Goal: Find specific page/section: Find specific page/section

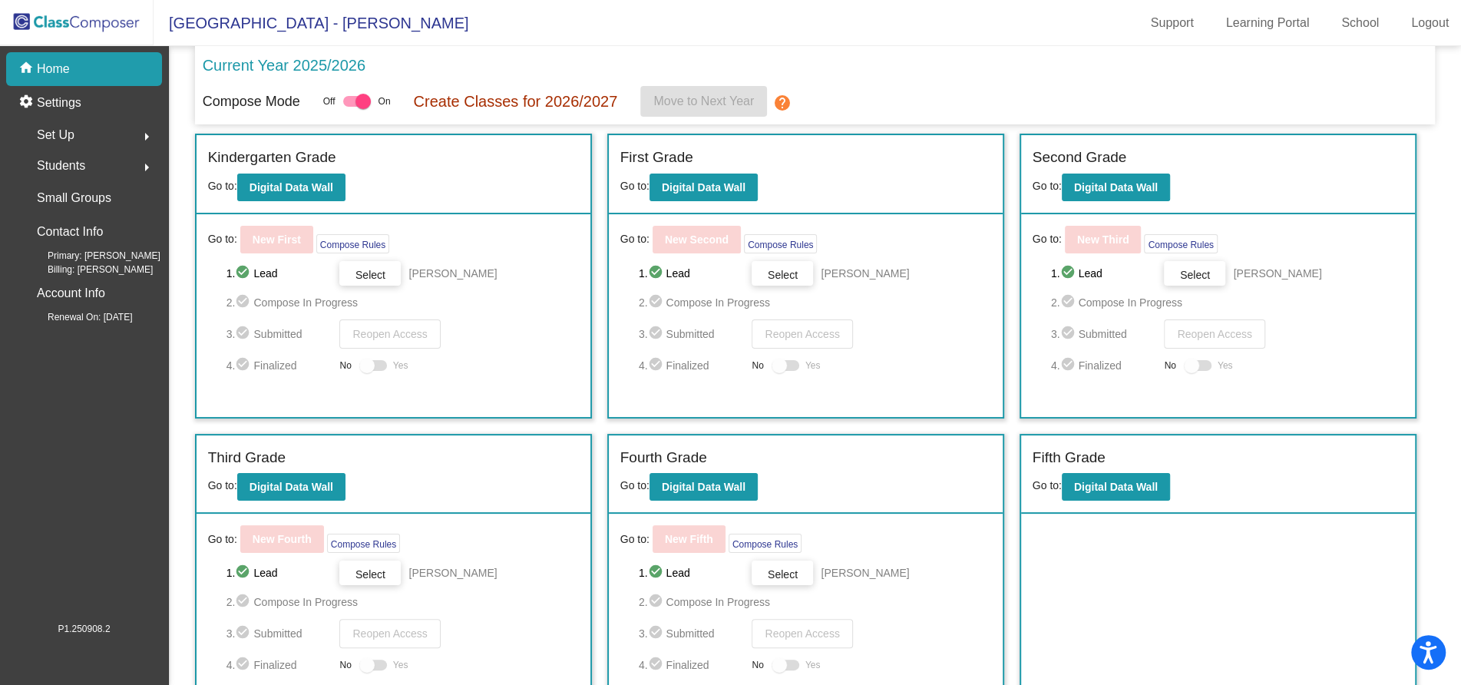
click at [88, 134] on div "Set Up arrow_right" at bounding box center [88, 135] width 147 height 31
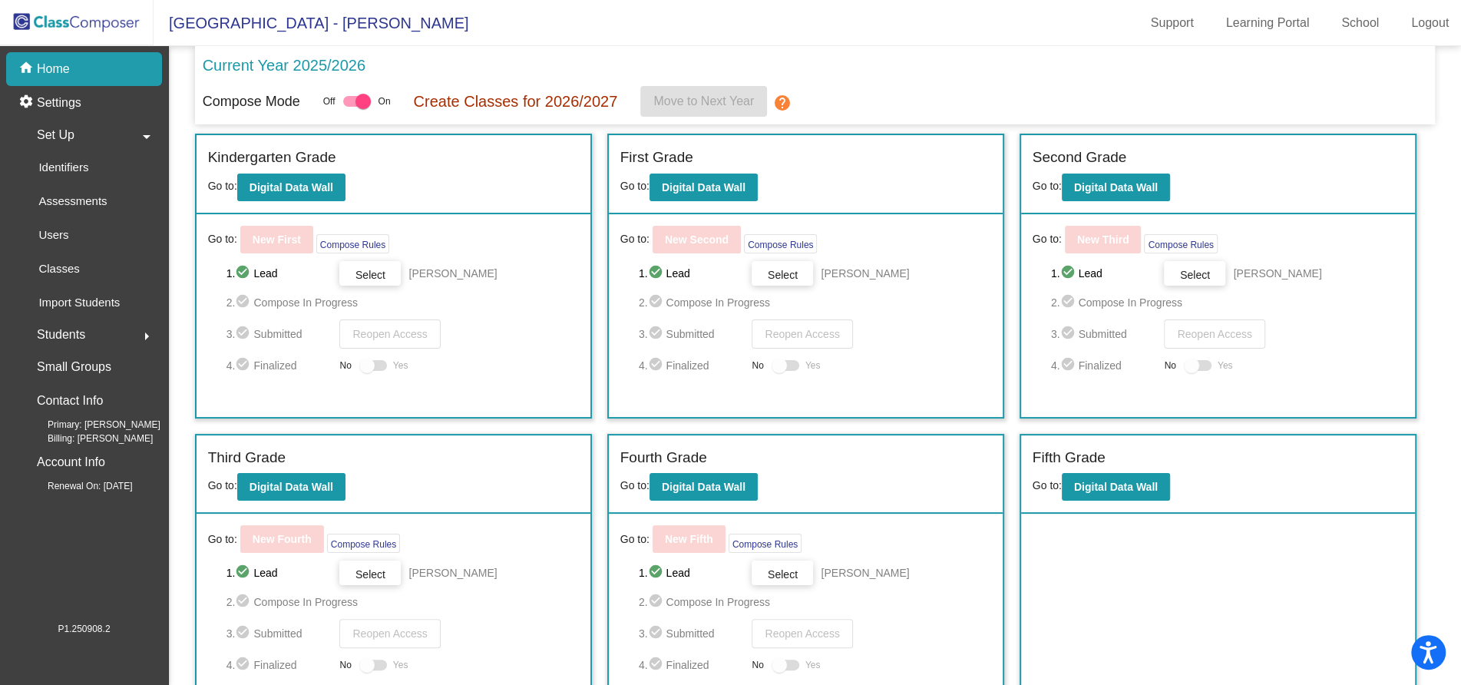
click at [88, 134] on div "Set Up arrow_drop_down" at bounding box center [88, 135] width 147 height 31
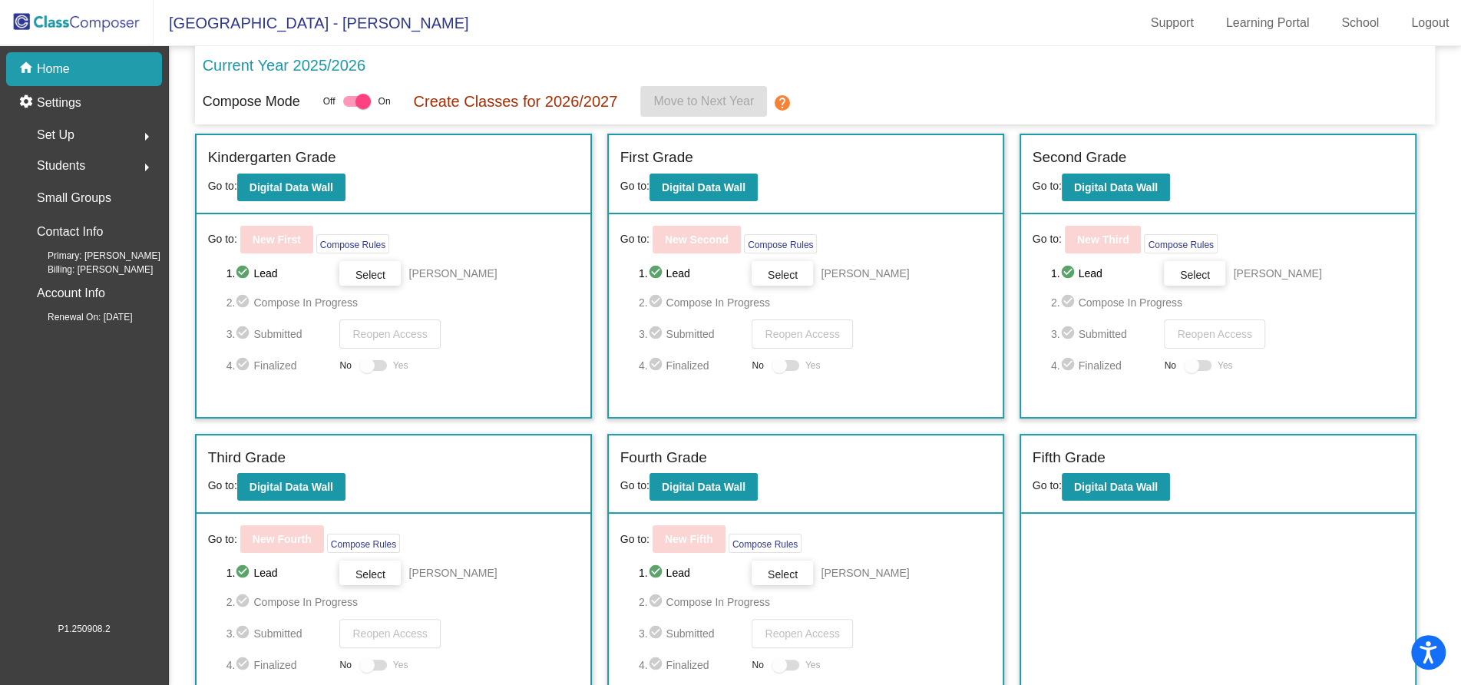
click at [88, 134] on div "Set Up arrow_right" at bounding box center [88, 135] width 147 height 31
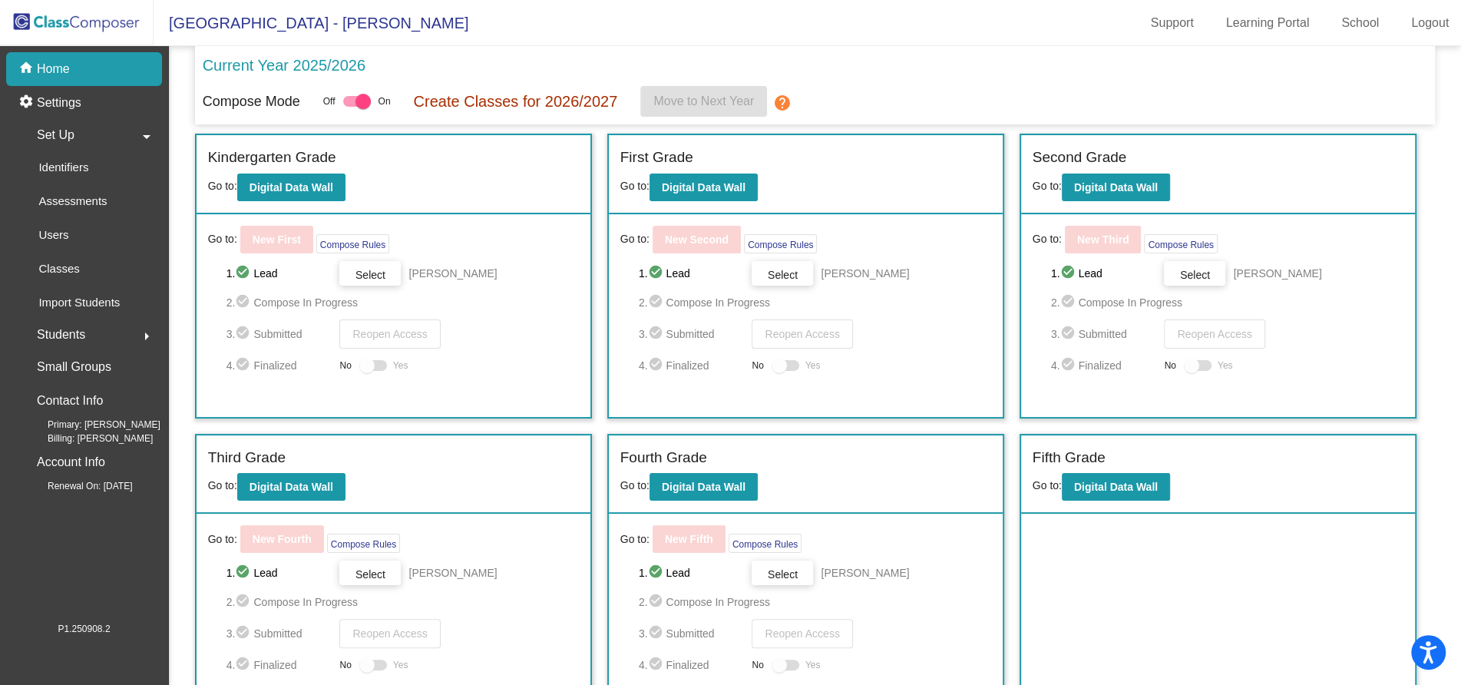
click at [88, 134] on div "Set Up arrow_drop_down" at bounding box center [88, 135] width 147 height 31
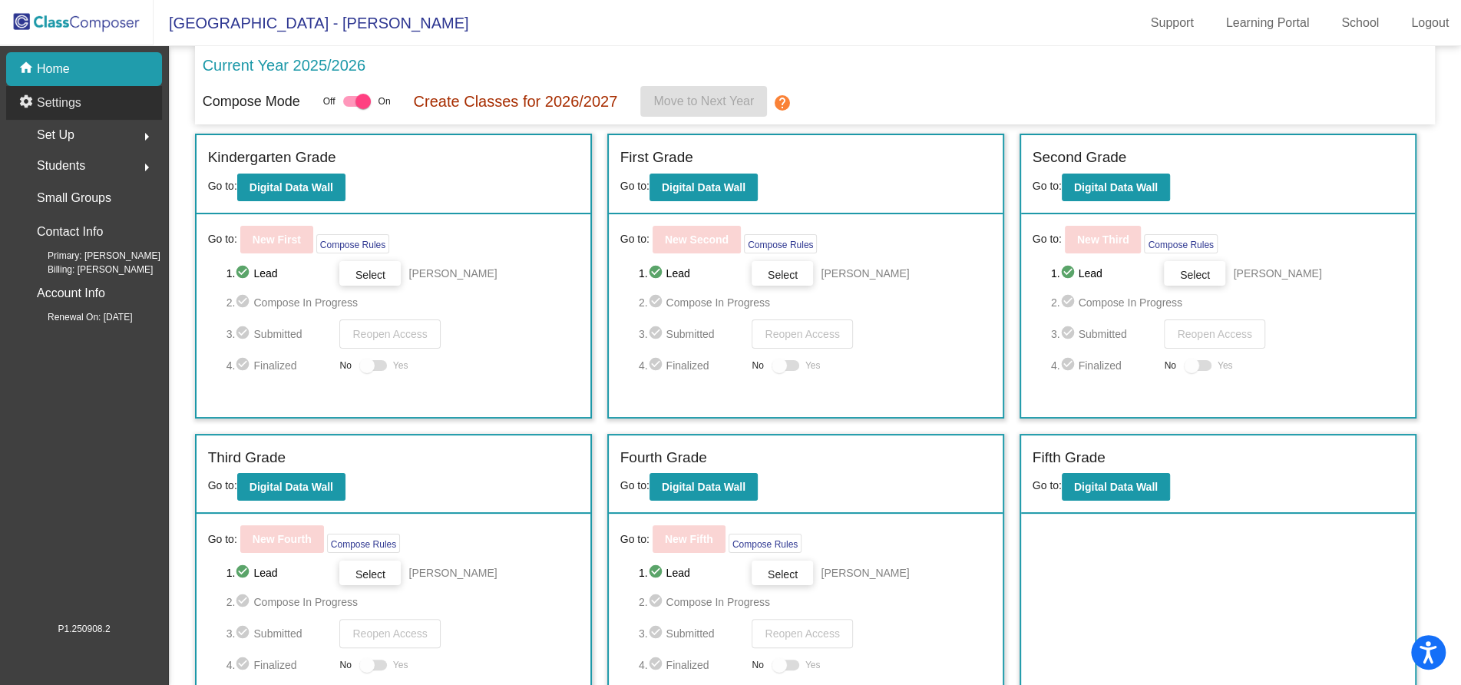
click at [66, 105] on p "Settings" at bounding box center [59, 103] width 45 height 18
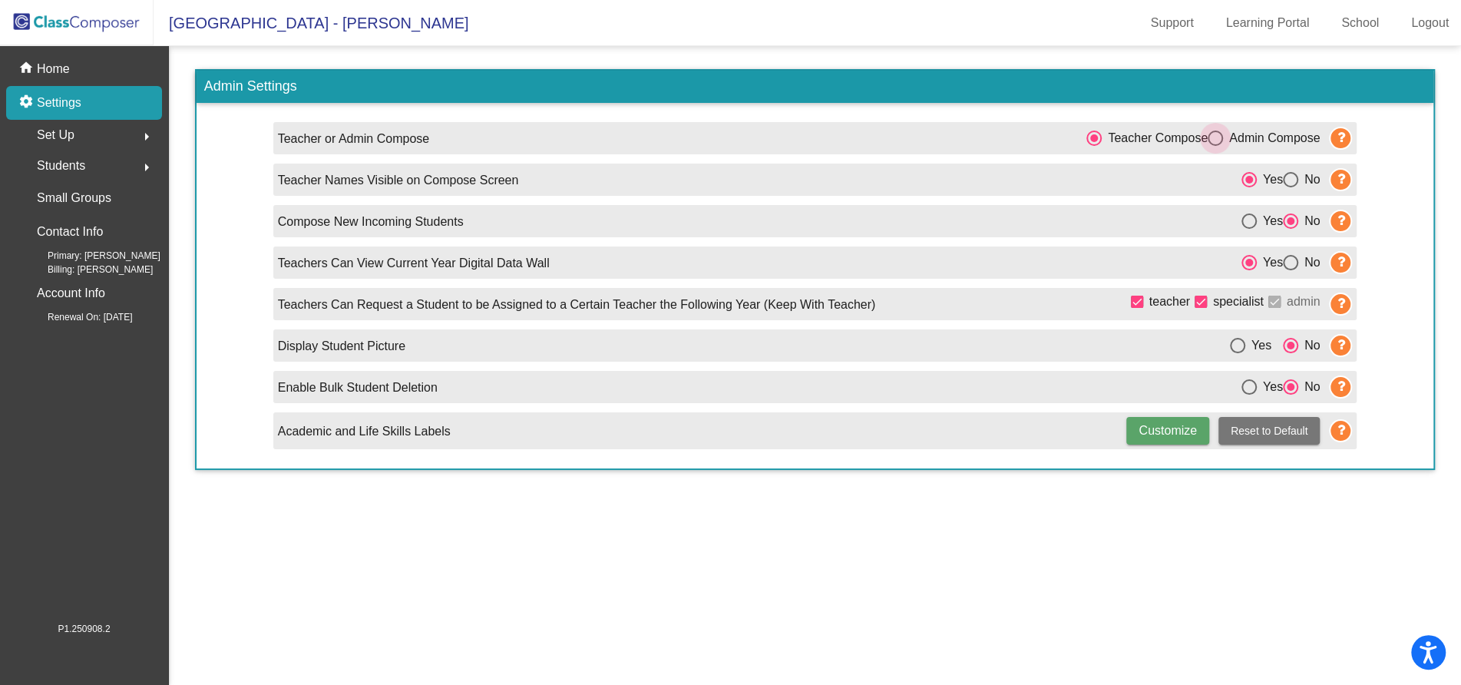
click at [1220, 141] on div "Select an option" at bounding box center [1215, 138] width 15 height 15
click at [1216, 146] on input "Admin Compose" at bounding box center [1215, 146] width 1 height 1
radio input "true"
click at [66, 20] on img at bounding box center [77, 22] width 154 height 45
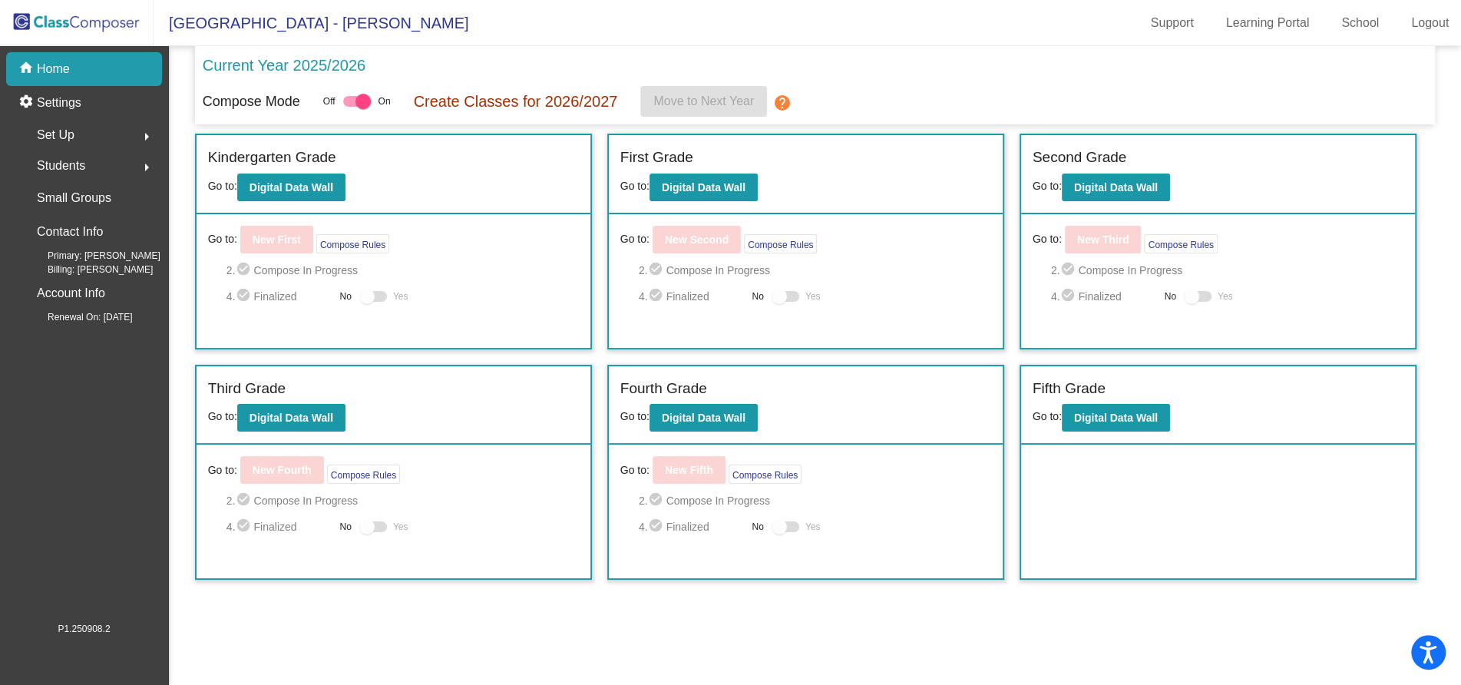
click at [369, 296] on div at bounding box center [366, 296] width 15 height 15
click at [372, 293] on div at bounding box center [366, 296] width 15 height 15
click at [357, 104] on div at bounding box center [357, 101] width 28 height 11
click at [351, 107] on input "checkbox" at bounding box center [350, 107] width 1 height 1
checkbox input "false"
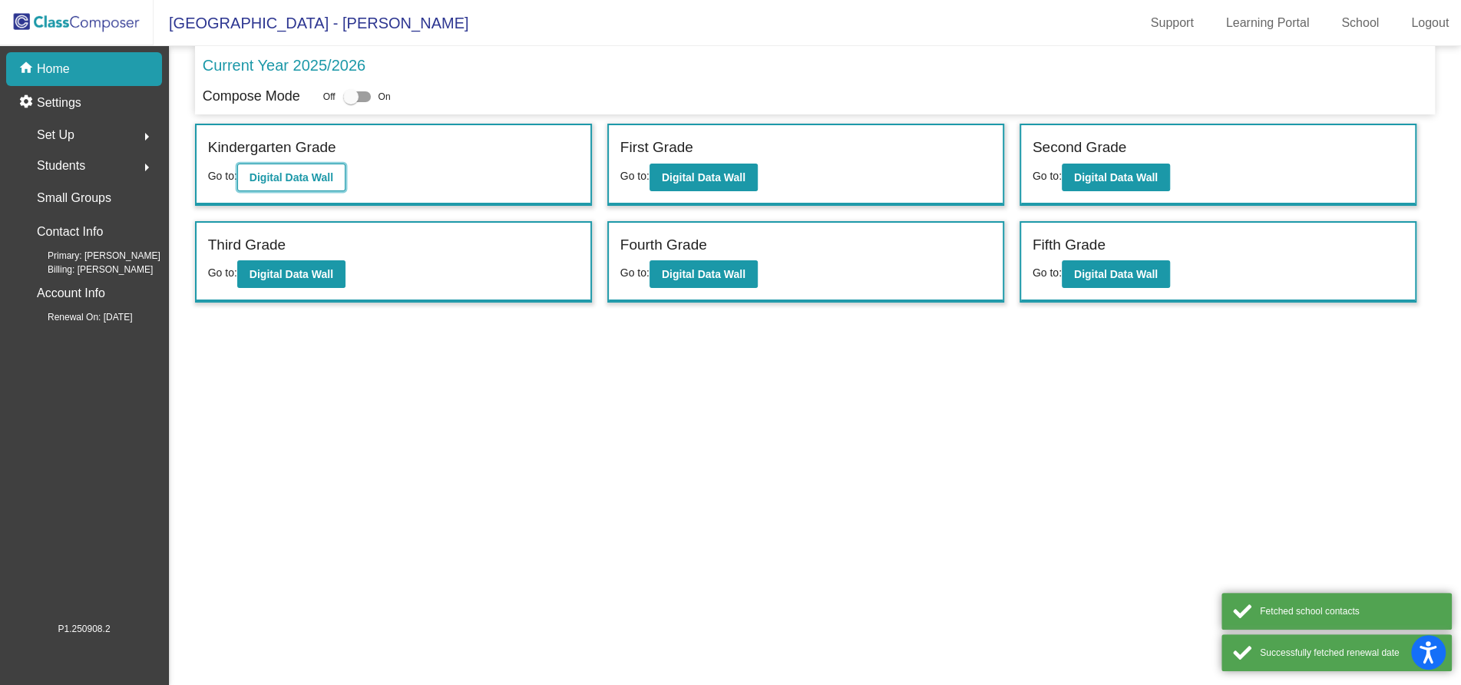
click at [319, 173] on b "Digital Data Wall" at bounding box center [292, 177] width 84 height 12
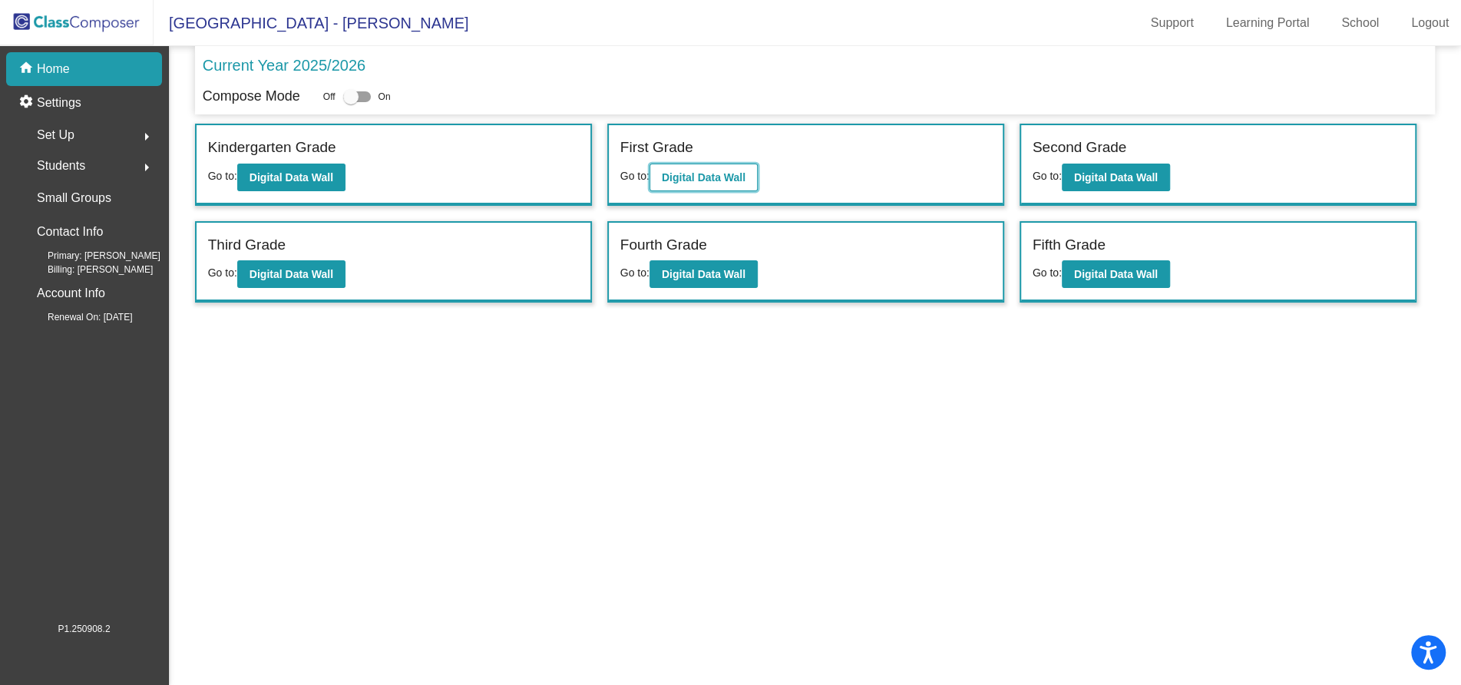
click at [720, 186] on button "Digital Data Wall" at bounding box center [704, 178] width 108 height 28
click at [753, 180] on button "Digital Data Wall" at bounding box center [704, 178] width 108 height 28
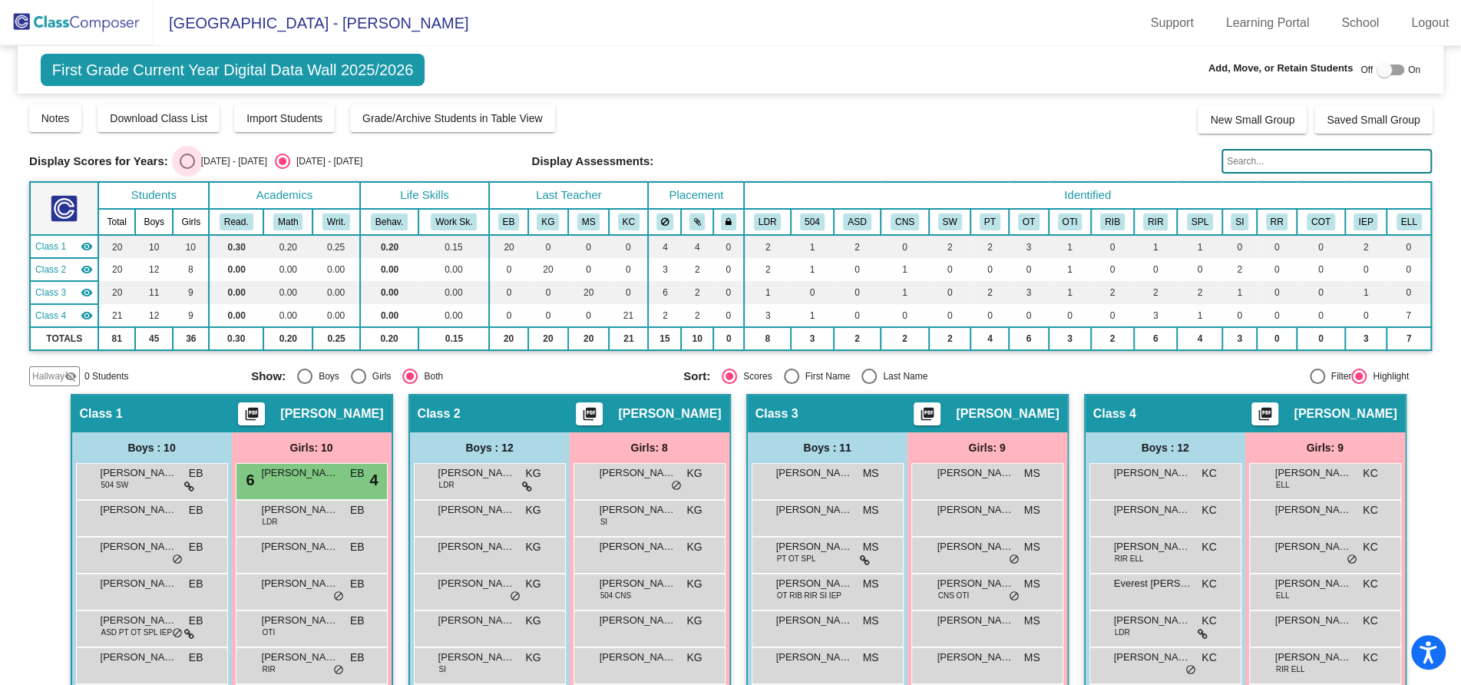
click at [184, 162] on div "Select an option" at bounding box center [187, 161] width 15 height 15
click at [187, 169] on input "2024 - 2025" at bounding box center [187, 169] width 1 height 1
radio input "true"
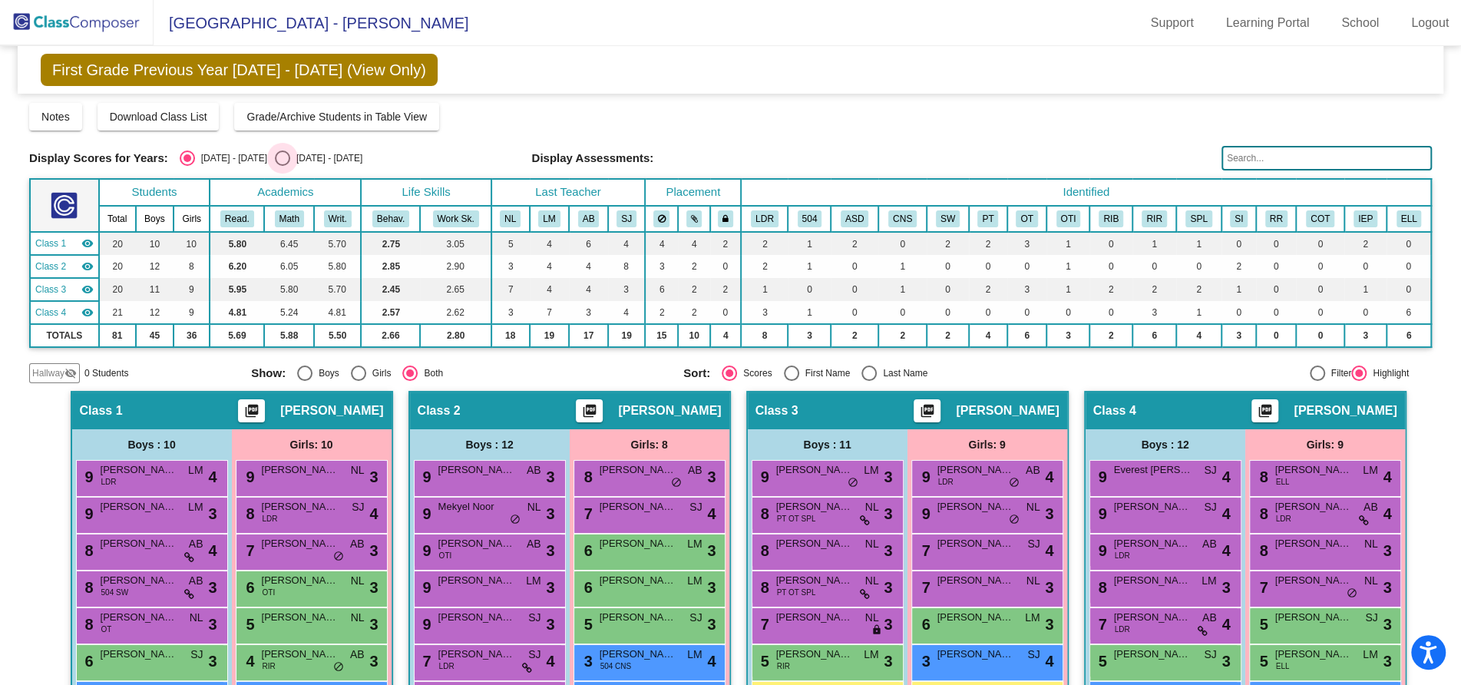
click at [275, 161] on div "Select an option" at bounding box center [282, 158] width 15 height 15
click at [282, 166] on input "2025 - 2026" at bounding box center [282, 166] width 1 height 1
radio input "true"
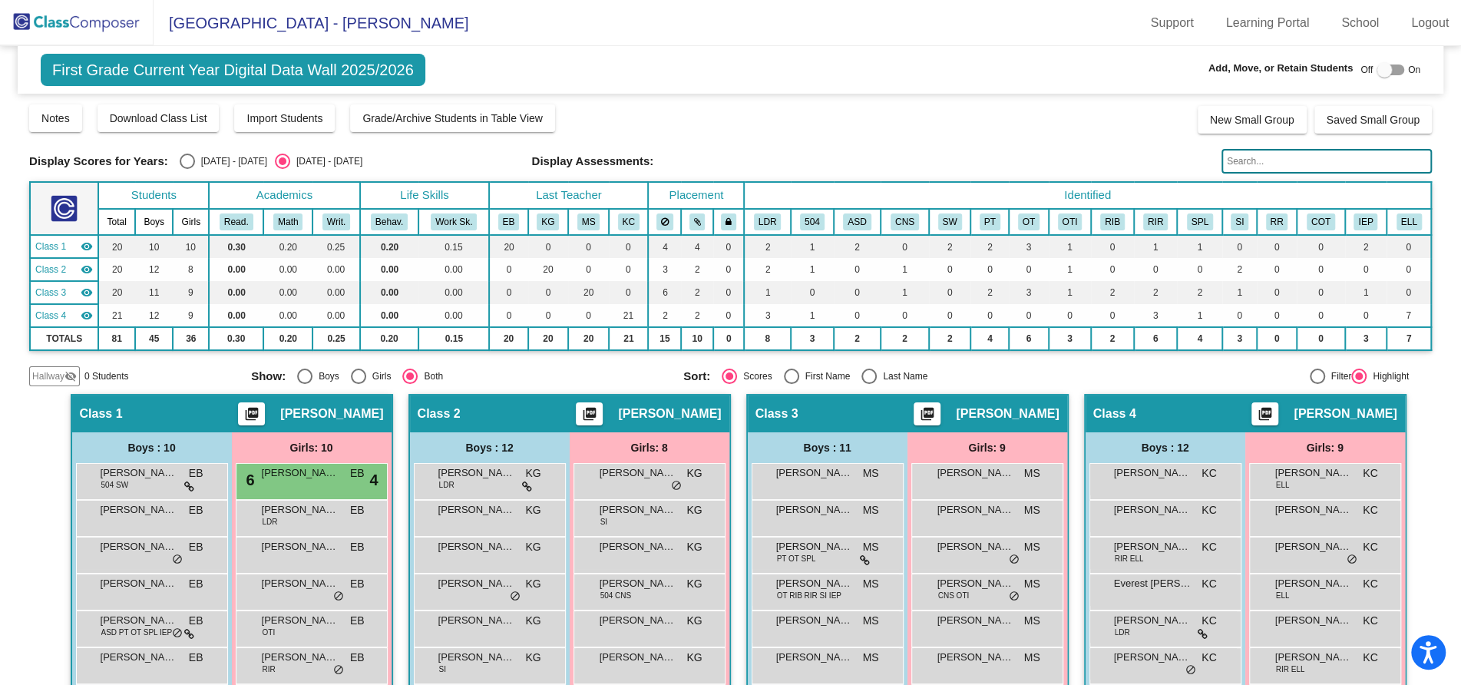
click at [189, 161] on div "Select an option" at bounding box center [187, 161] width 15 height 15
click at [187, 169] on input "2024 - 2025" at bounding box center [187, 169] width 1 height 1
radio input "true"
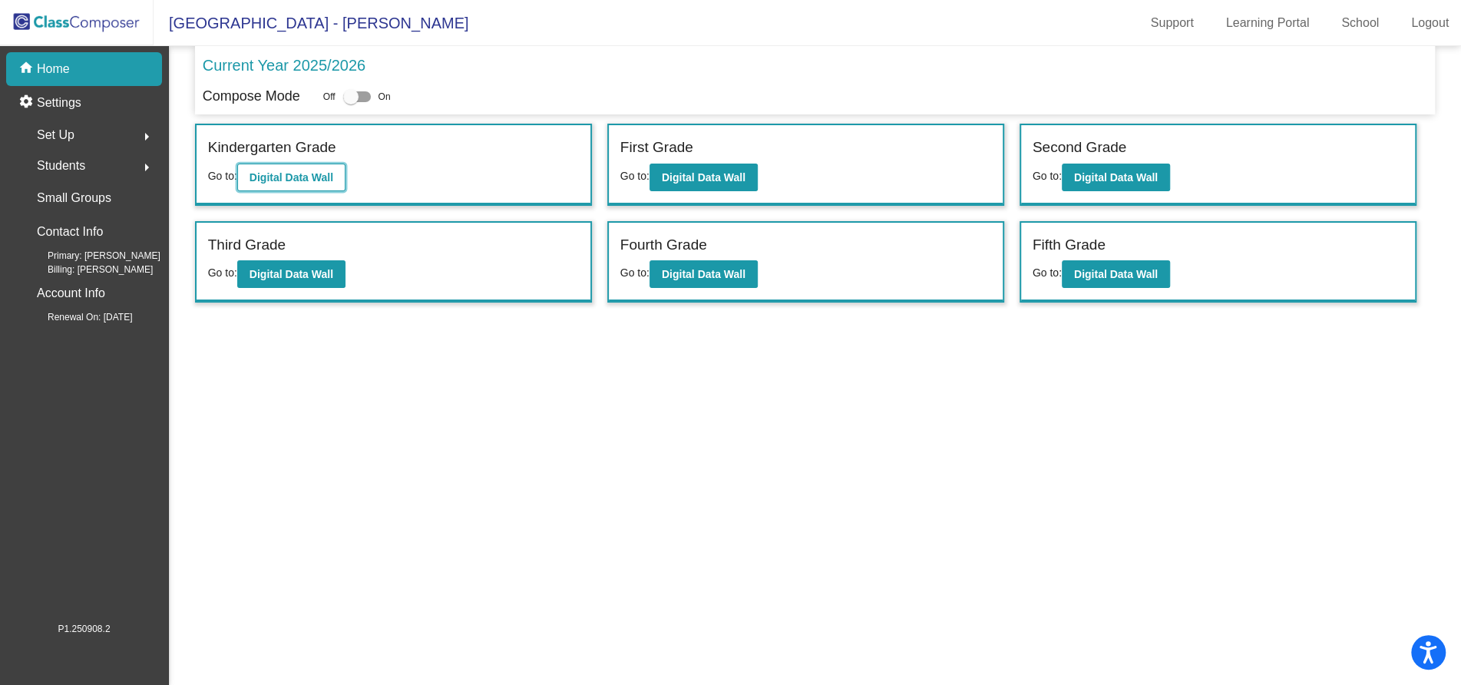
click at [317, 187] on button "Digital Data Wall" at bounding box center [291, 178] width 108 height 28
